Goal: Navigation & Orientation: Find specific page/section

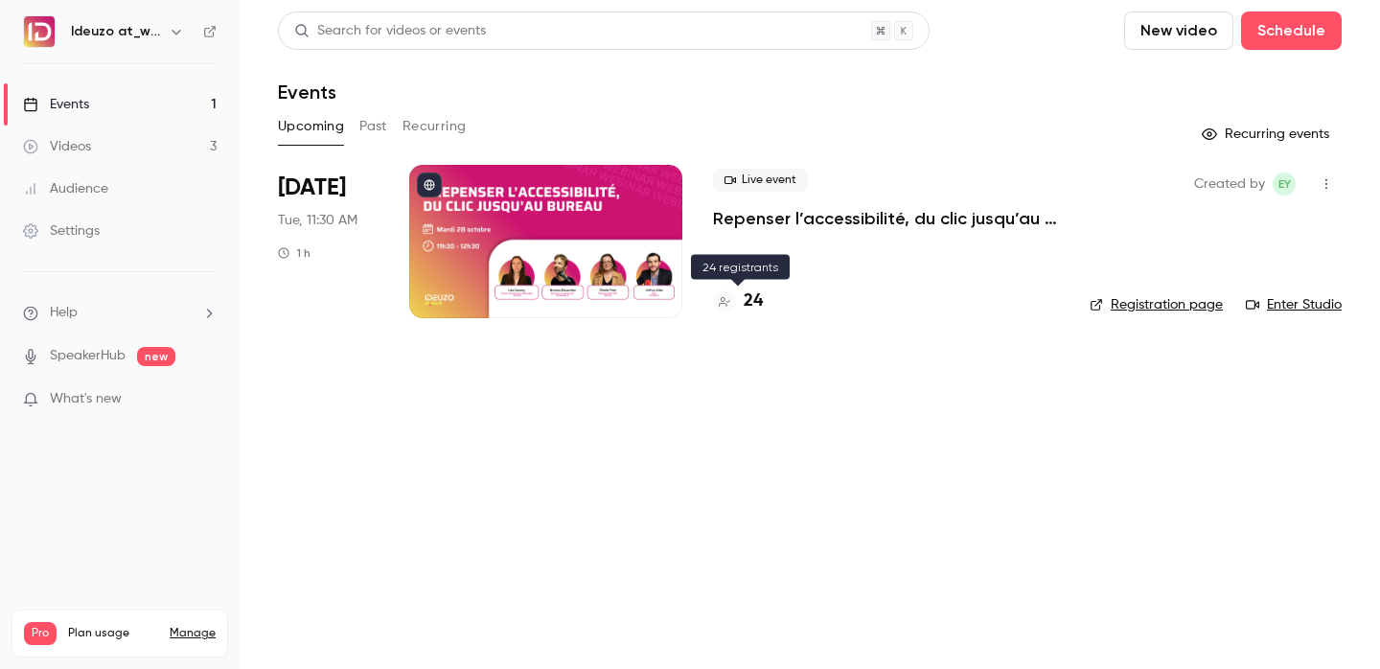
click at [752, 299] on h4 "24" at bounding box center [753, 301] width 19 height 26
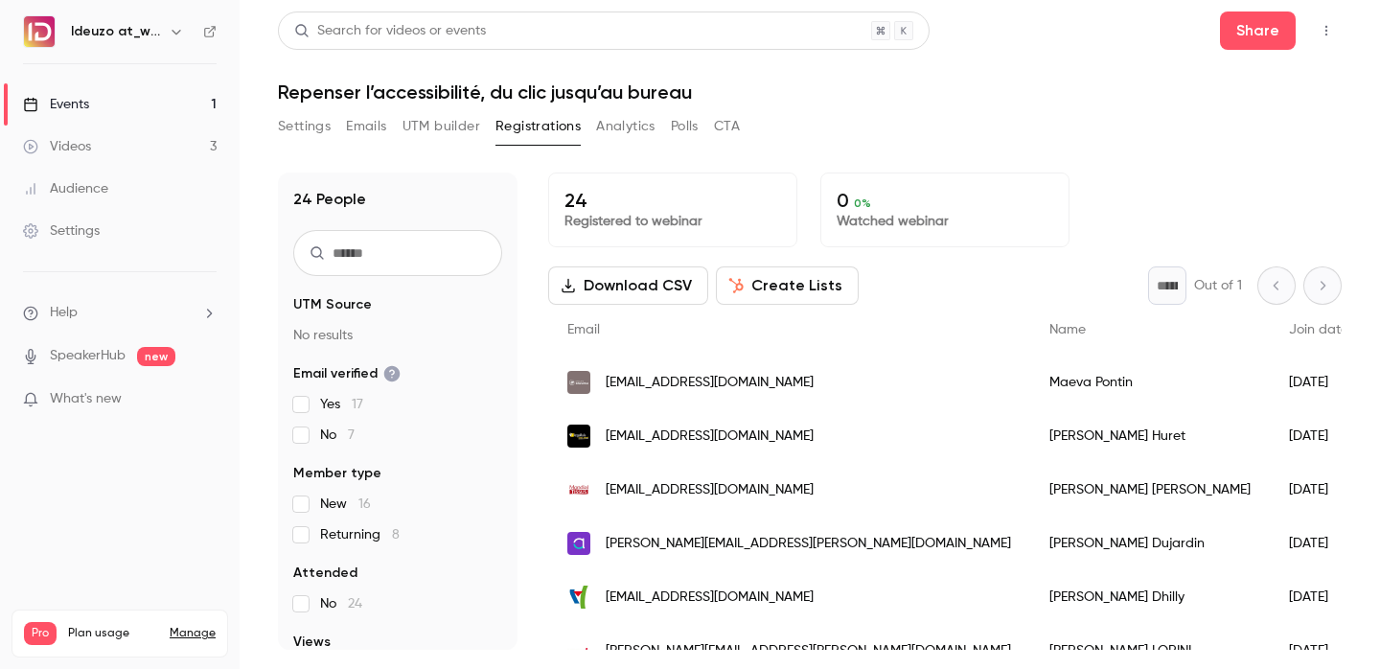
click at [189, 109] on link "Events 1" at bounding box center [120, 104] width 240 height 42
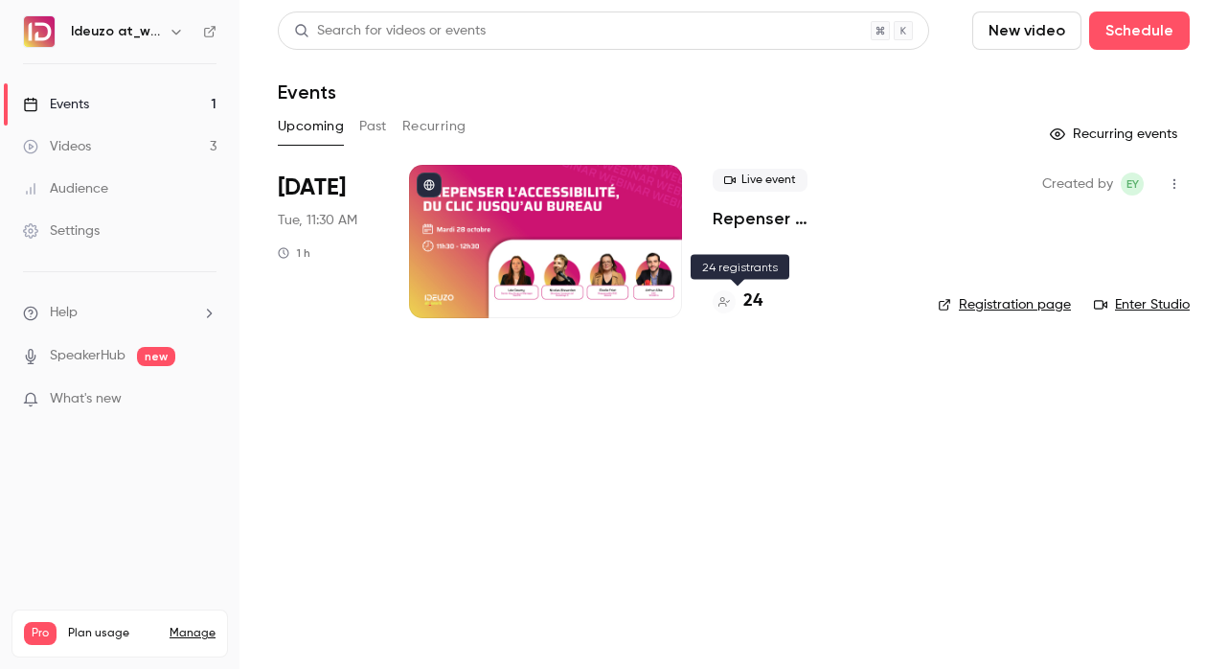
click at [754, 303] on h4 "24" at bounding box center [753, 301] width 19 height 26
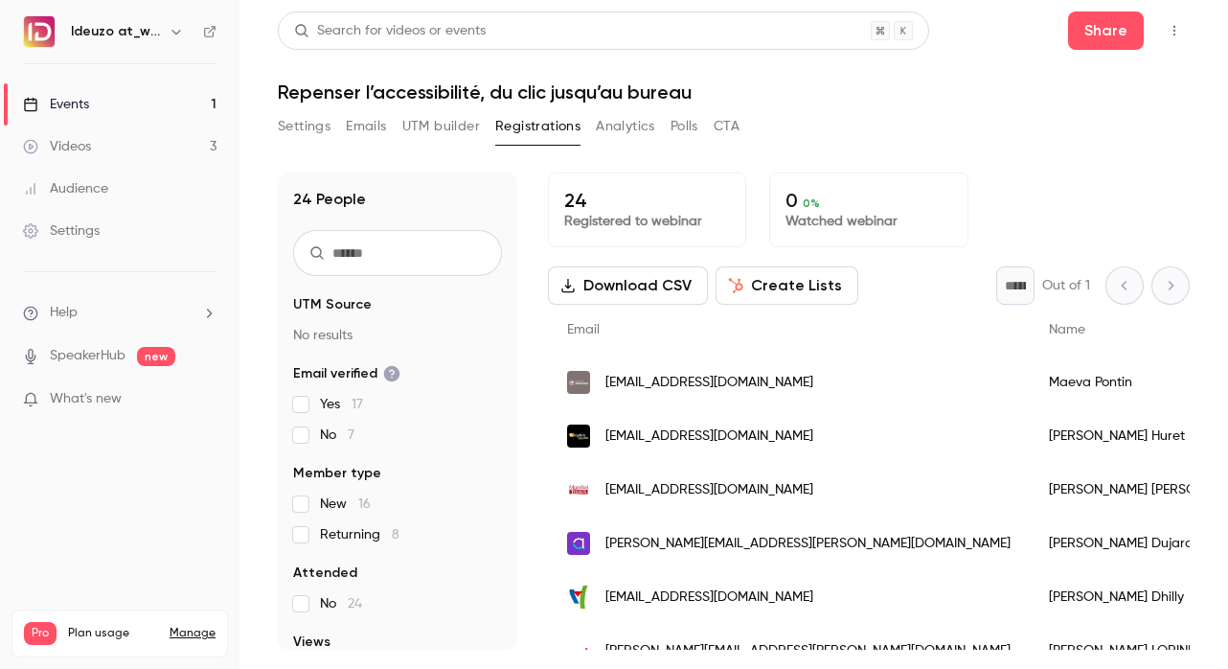
click at [189, 95] on link "Events 1" at bounding box center [120, 104] width 240 height 42
